Goal: Task Accomplishment & Management: Manage account settings

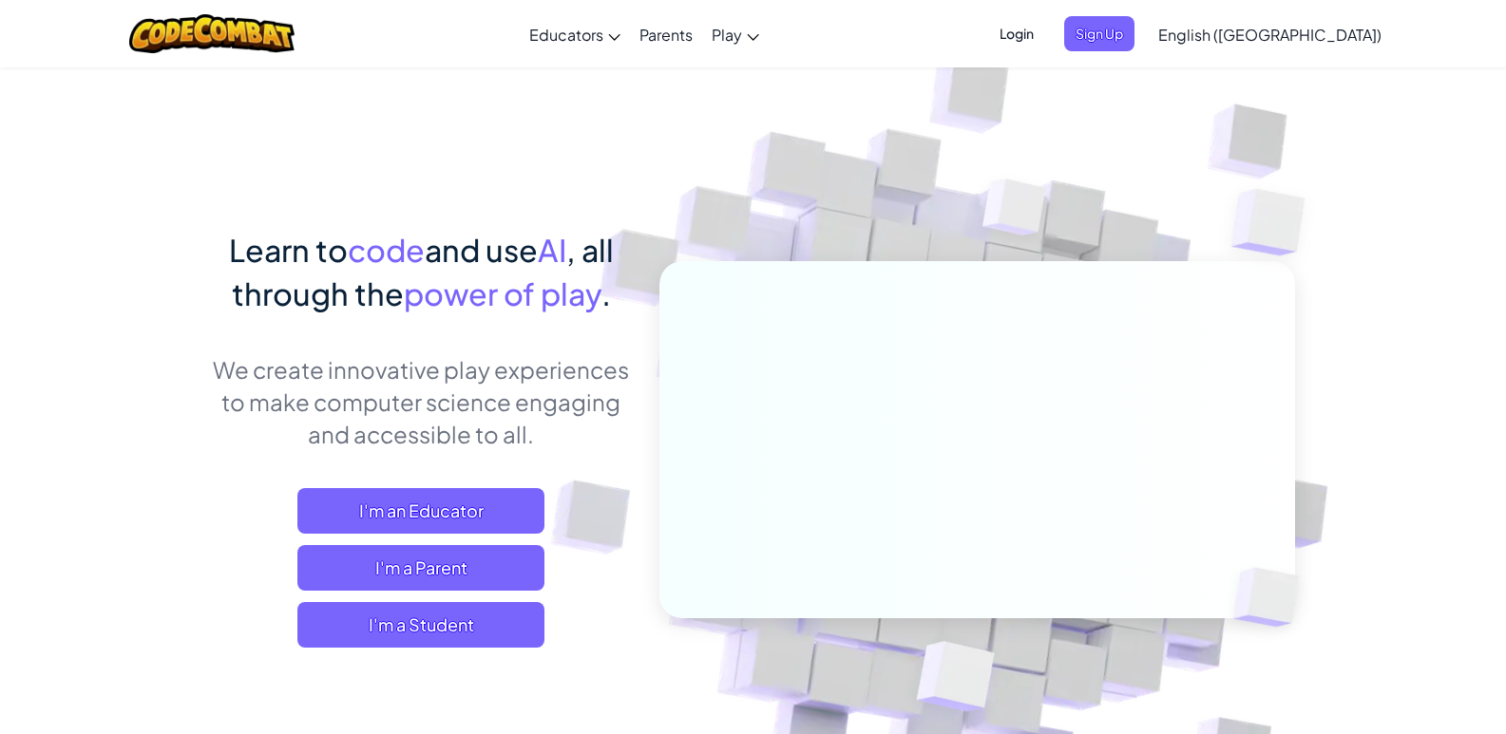
click at [1045, 30] on span "Login" at bounding box center [1016, 33] width 57 height 35
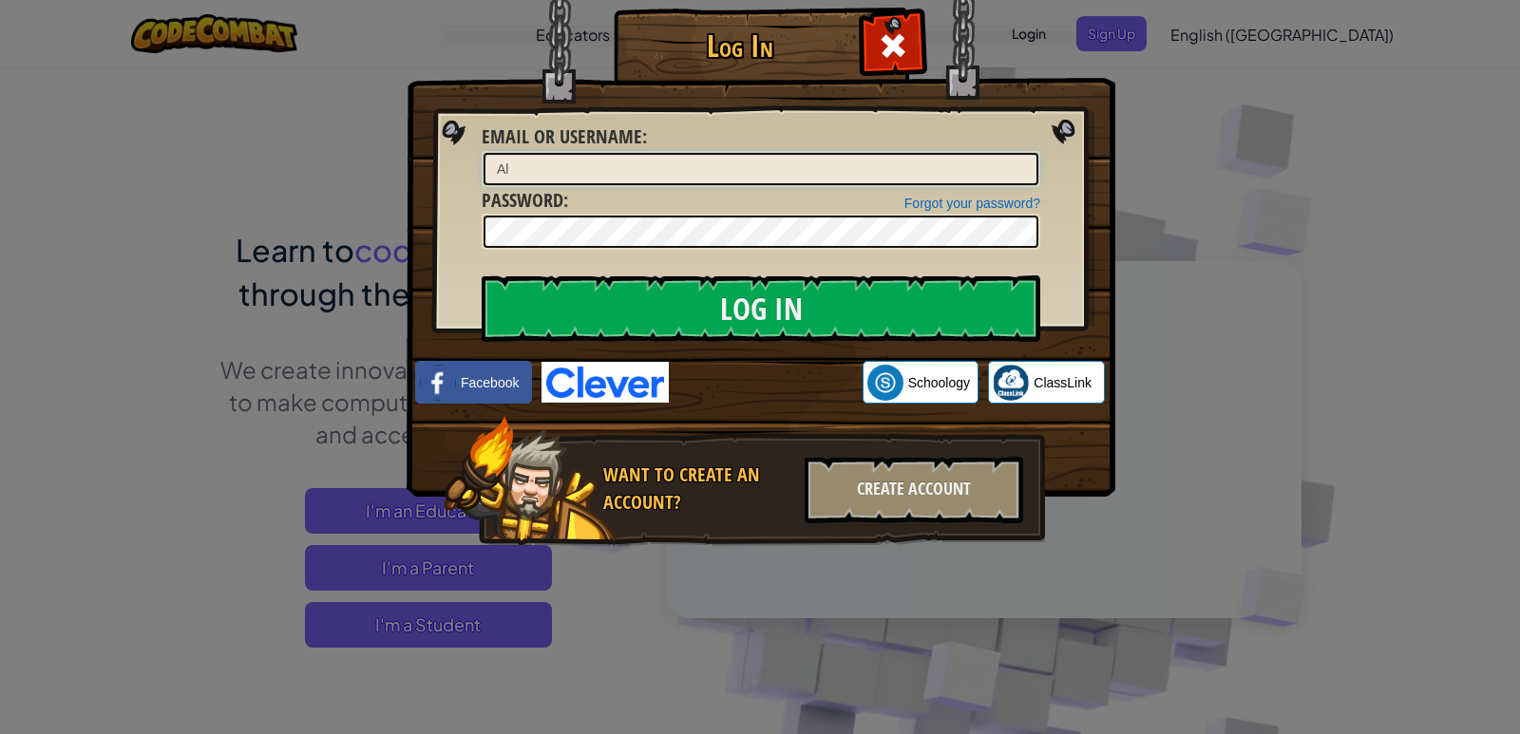
type input "A"
click at [598, 171] on input "Email or Username :" at bounding box center [761, 169] width 555 height 32
type input "[PERSON_NAME]"
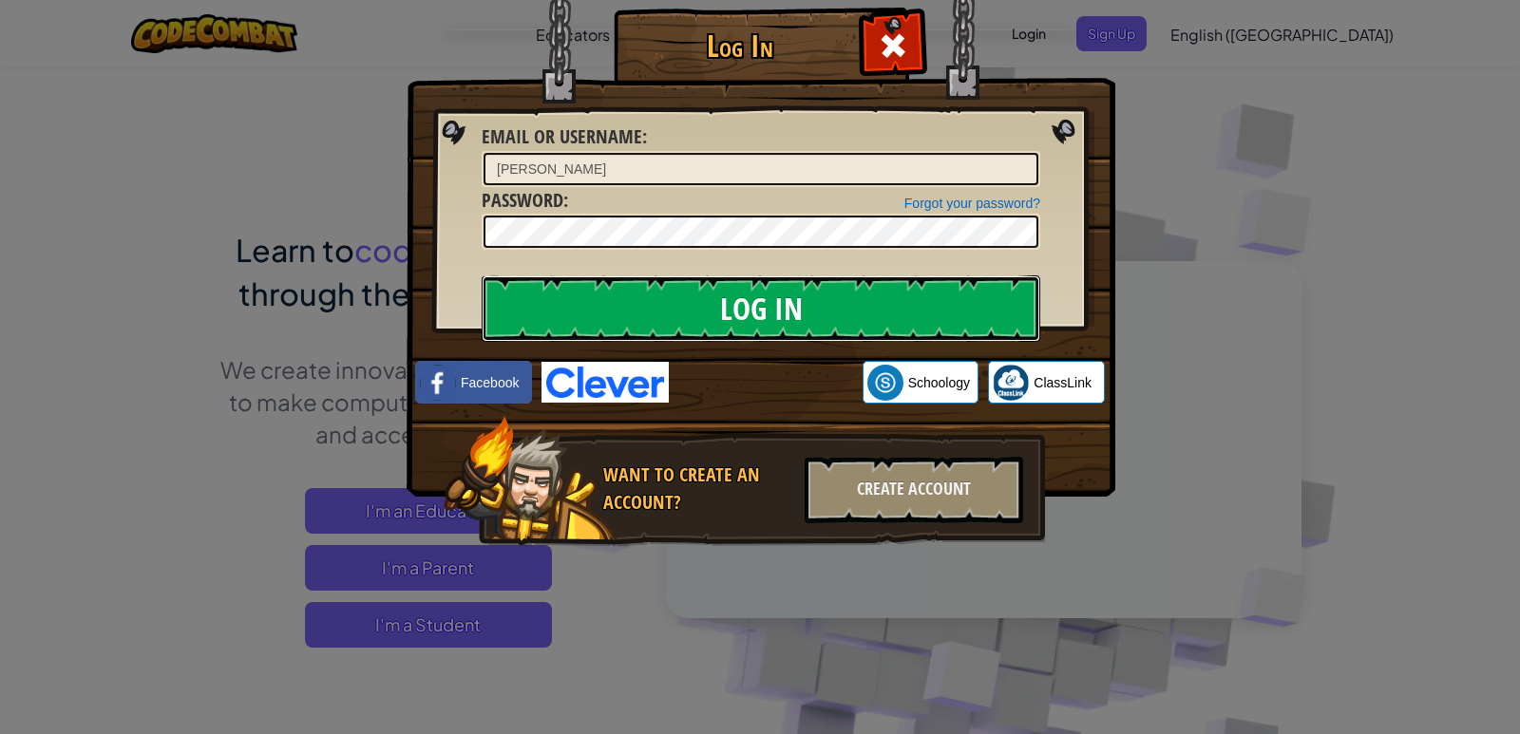
click at [817, 306] on input "Log In" at bounding box center [761, 309] width 559 height 67
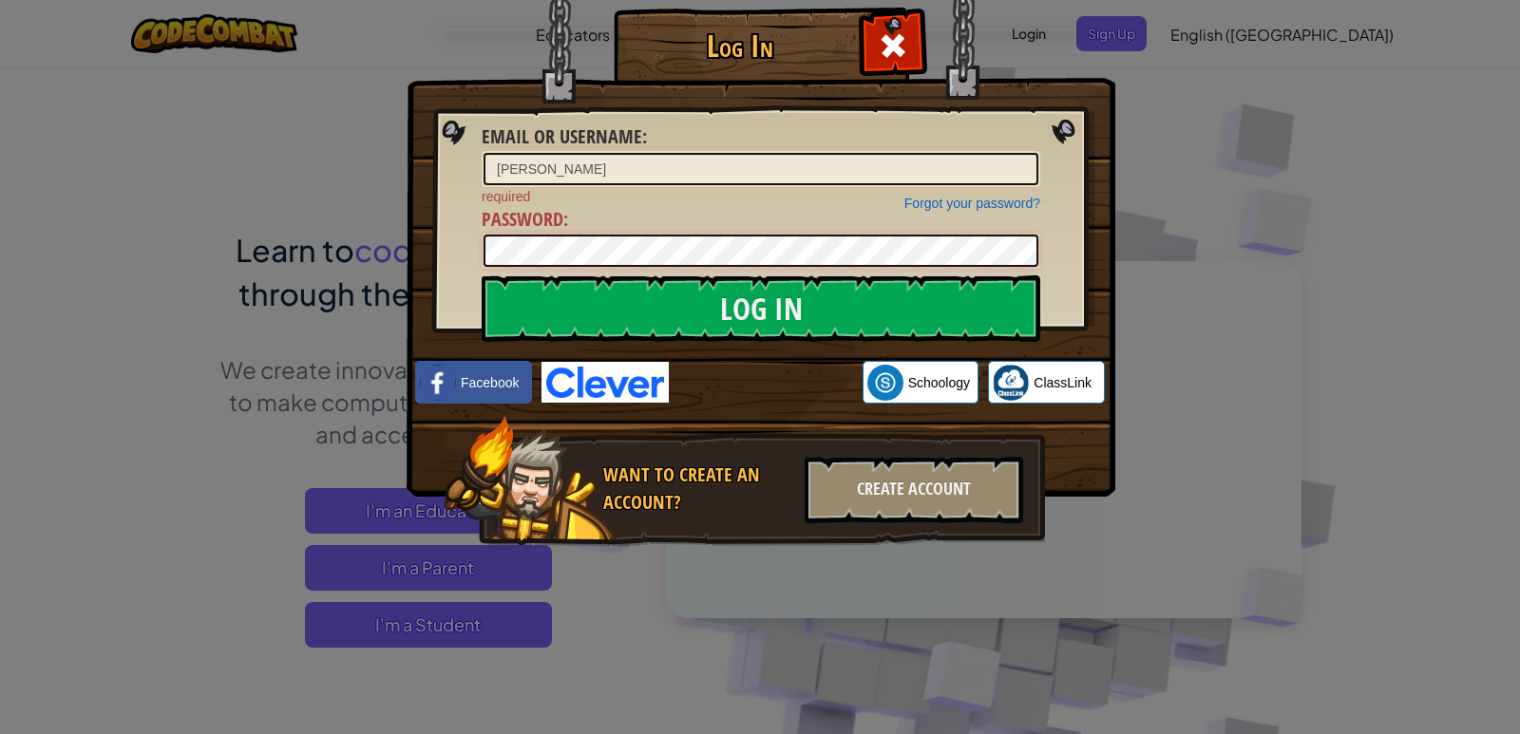
click at [482, 276] on input "Log In" at bounding box center [761, 309] width 559 height 67
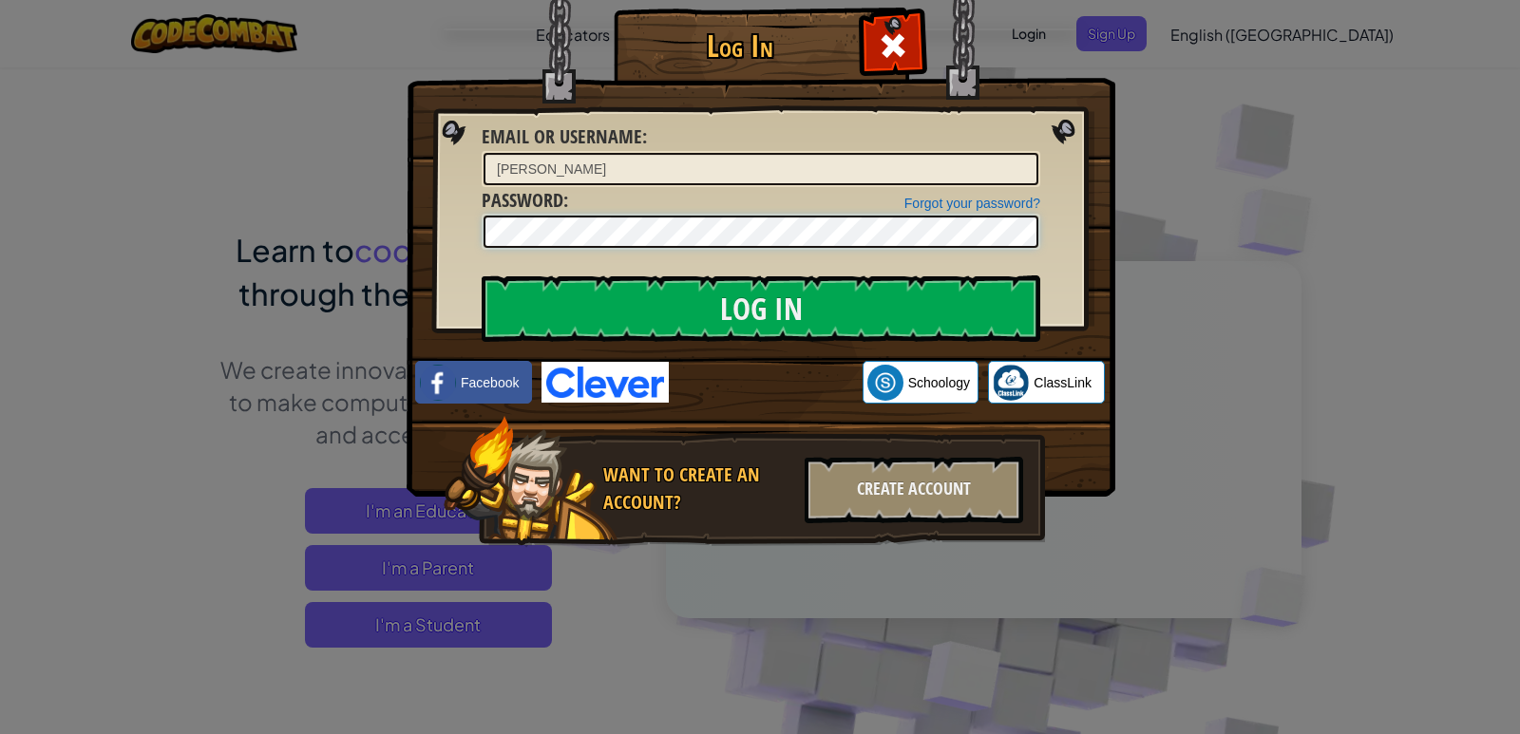
click at [482, 276] on input "Log In" at bounding box center [761, 309] width 559 height 67
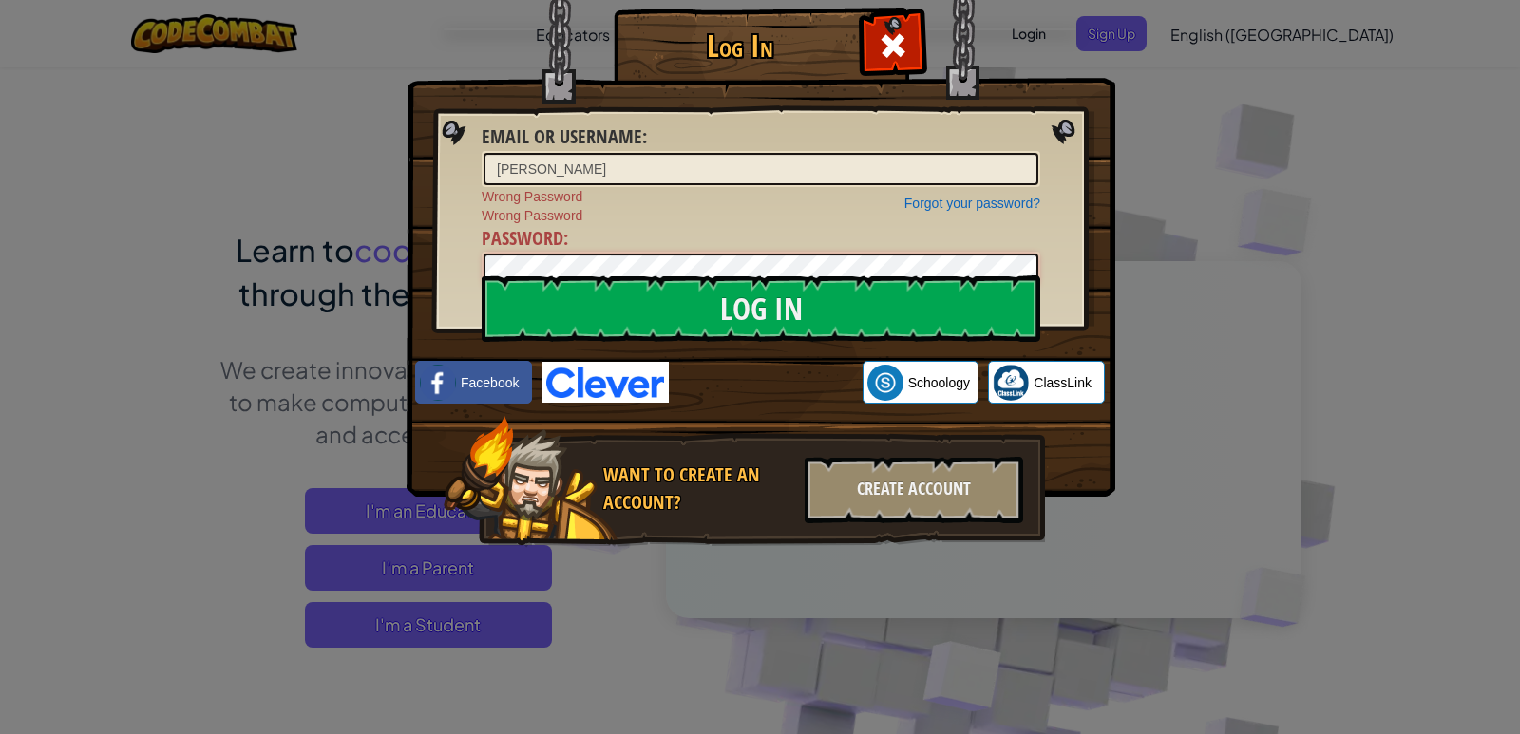
click at [482, 276] on input "Log In" at bounding box center [761, 309] width 559 height 67
click at [1007, 204] on link "Forgot your password?" at bounding box center [972, 203] width 136 height 15
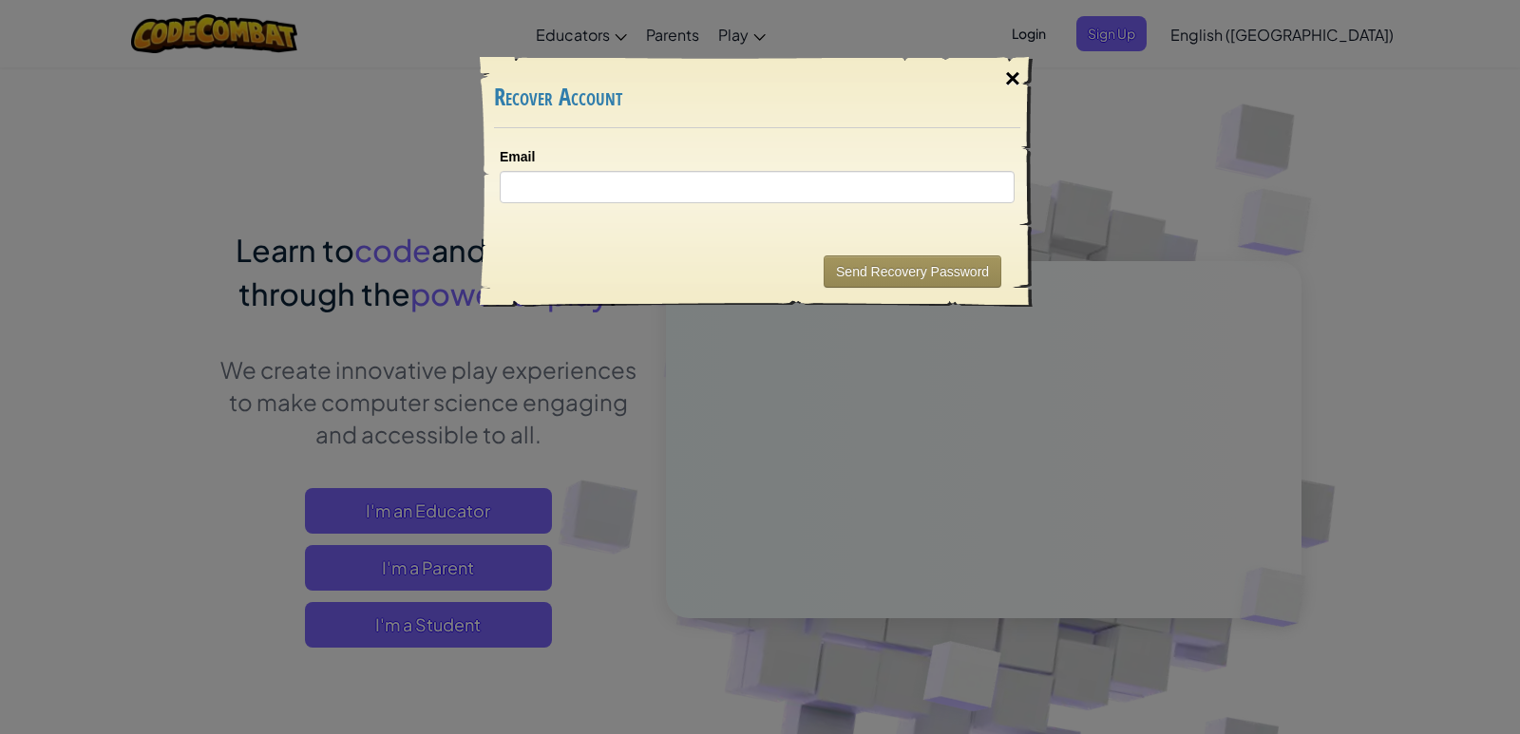
click at [1006, 84] on div "×" at bounding box center [1013, 78] width 44 height 55
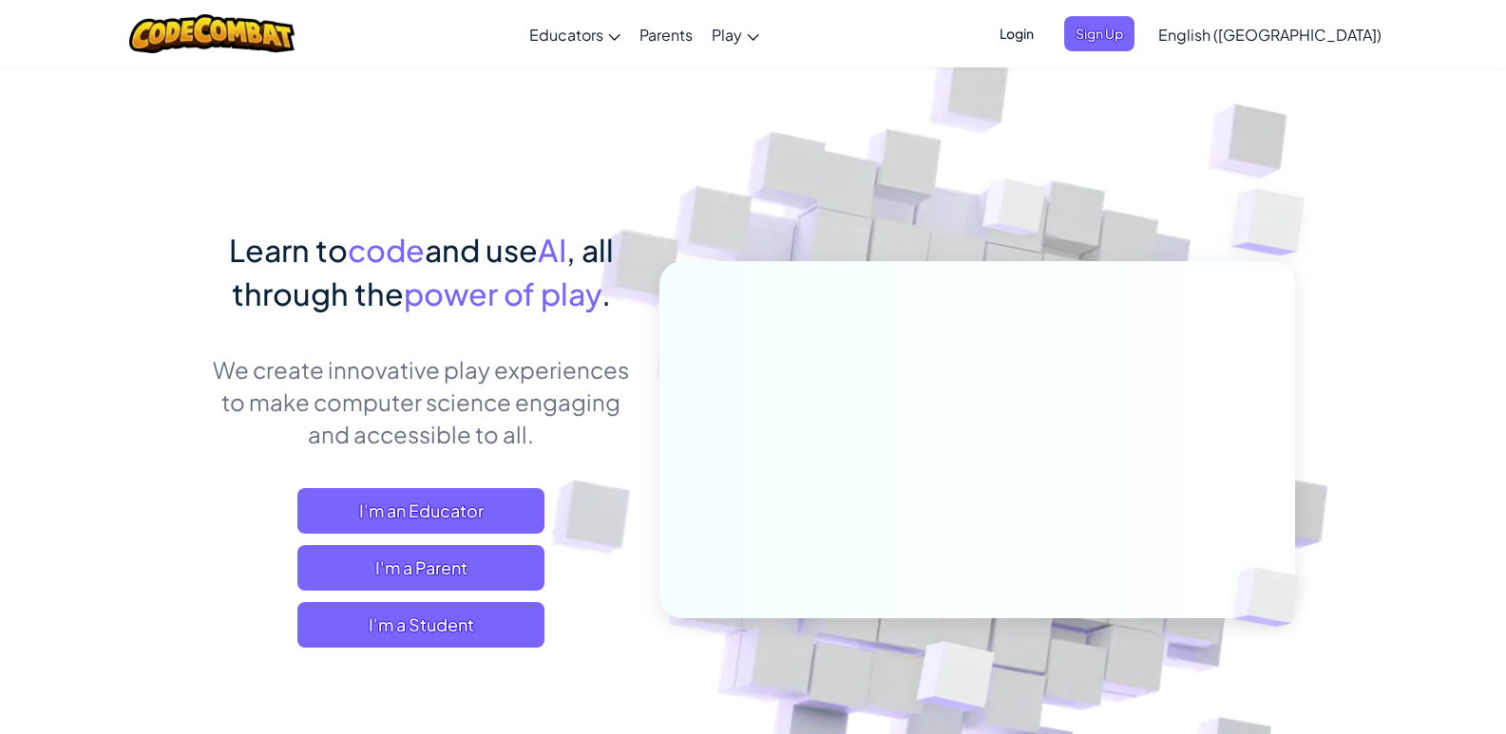
drag, startPoint x: 1147, startPoint y: 3, endPoint x: 1152, endPoint y: 39, distance: 36.5
click at [1152, 30] on div "Toggle navigation Educators Create Free Account School & District Solutions Tea…" at bounding box center [752, 33] width 1515 height 67
click at [1045, 38] on span "Login" at bounding box center [1016, 33] width 57 height 35
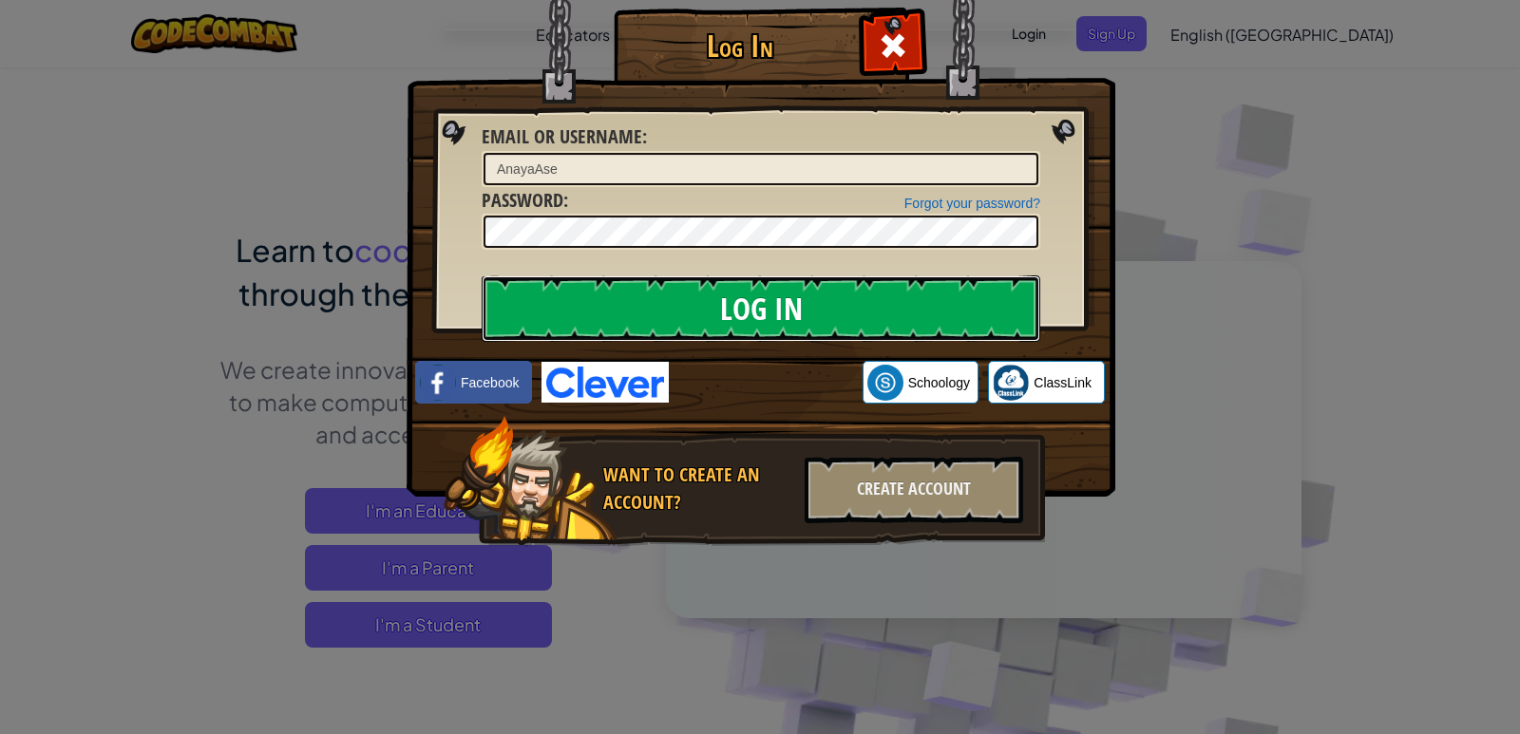
click at [903, 298] on input "Log In" at bounding box center [761, 309] width 559 height 67
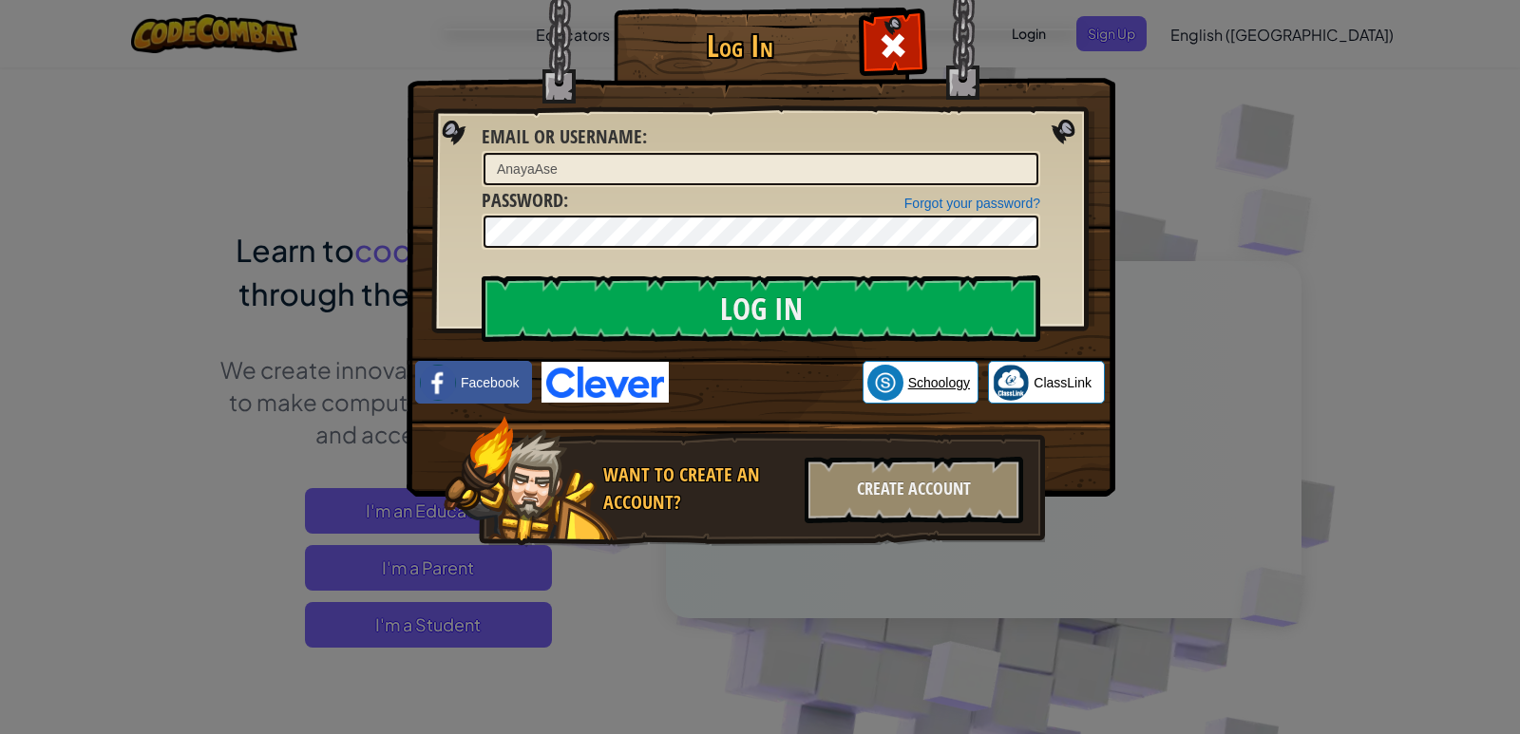
click at [875, 387] on img at bounding box center [885, 383] width 36 height 36
